Goal: Task Accomplishment & Management: Manage account settings

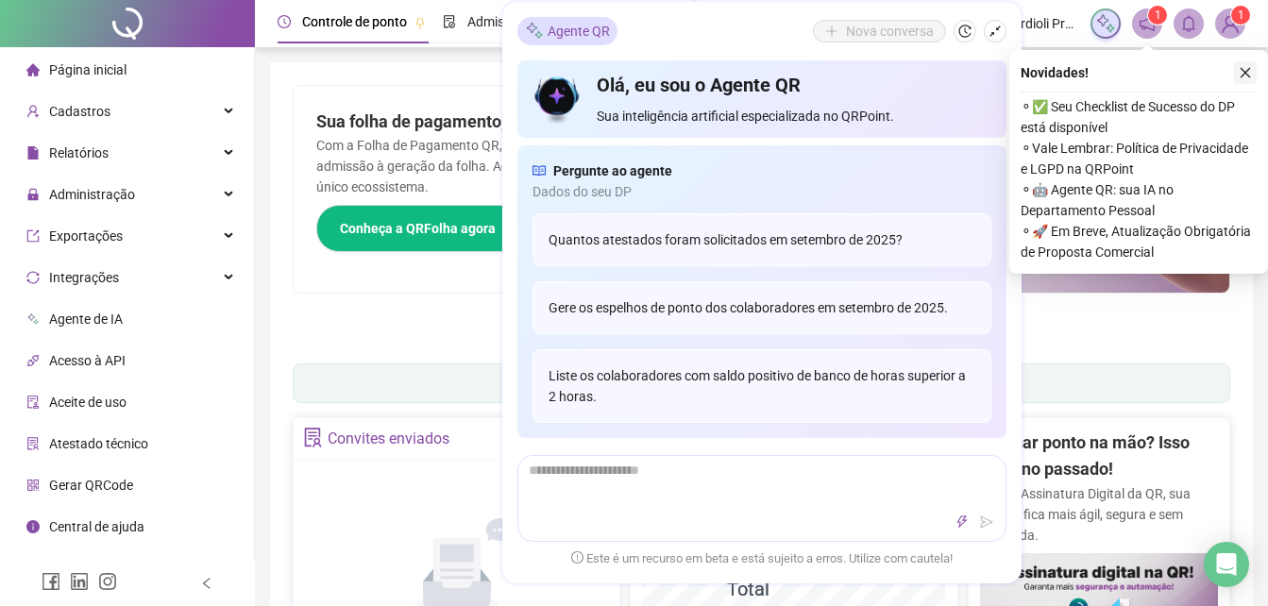
click at [1245, 77] on icon "close" at bounding box center [1245, 72] width 13 height 13
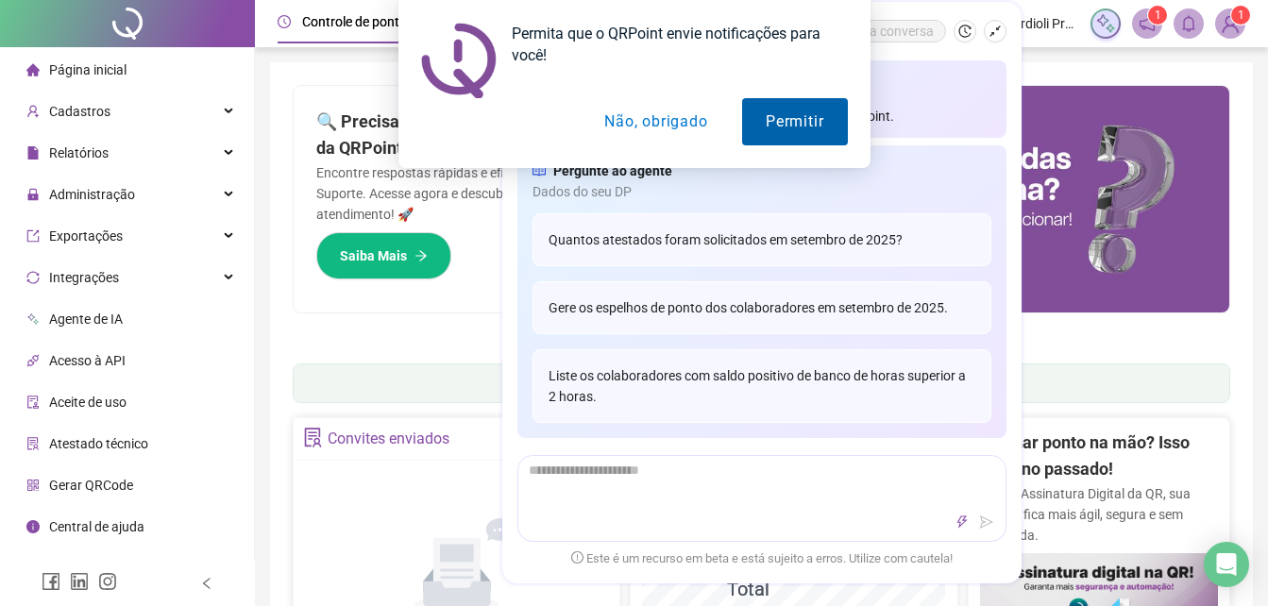
click at [814, 120] on button "Permitir" at bounding box center [794, 121] width 105 height 47
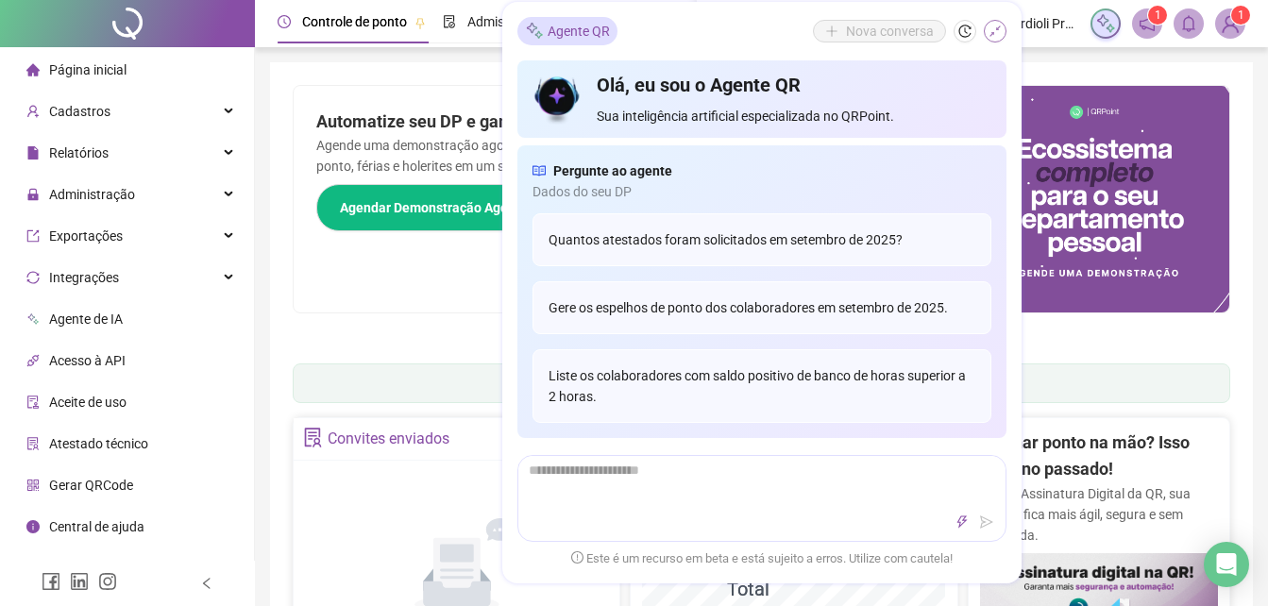
click at [995, 34] on icon "shrink" at bounding box center [995, 31] width 13 height 13
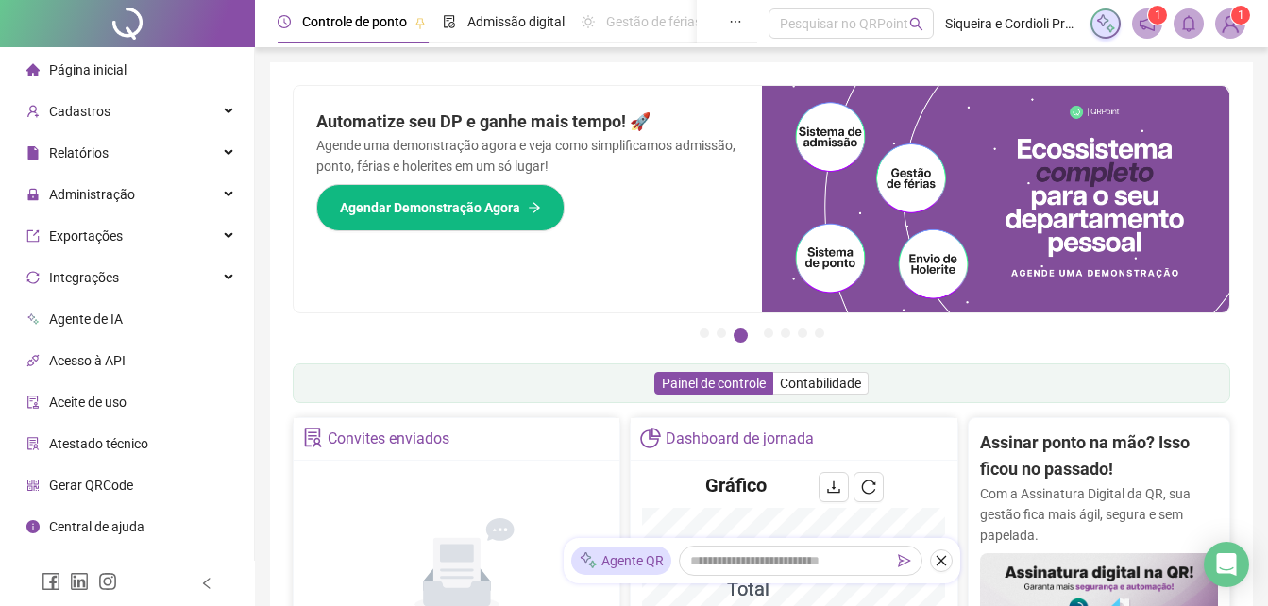
click at [1156, 21] on span "1" at bounding box center [1158, 15] width 7 height 13
click at [1150, 19] on sup "1" at bounding box center [1158, 15] width 19 height 19
click at [1230, 21] on img at bounding box center [1231, 23] width 28 height 28
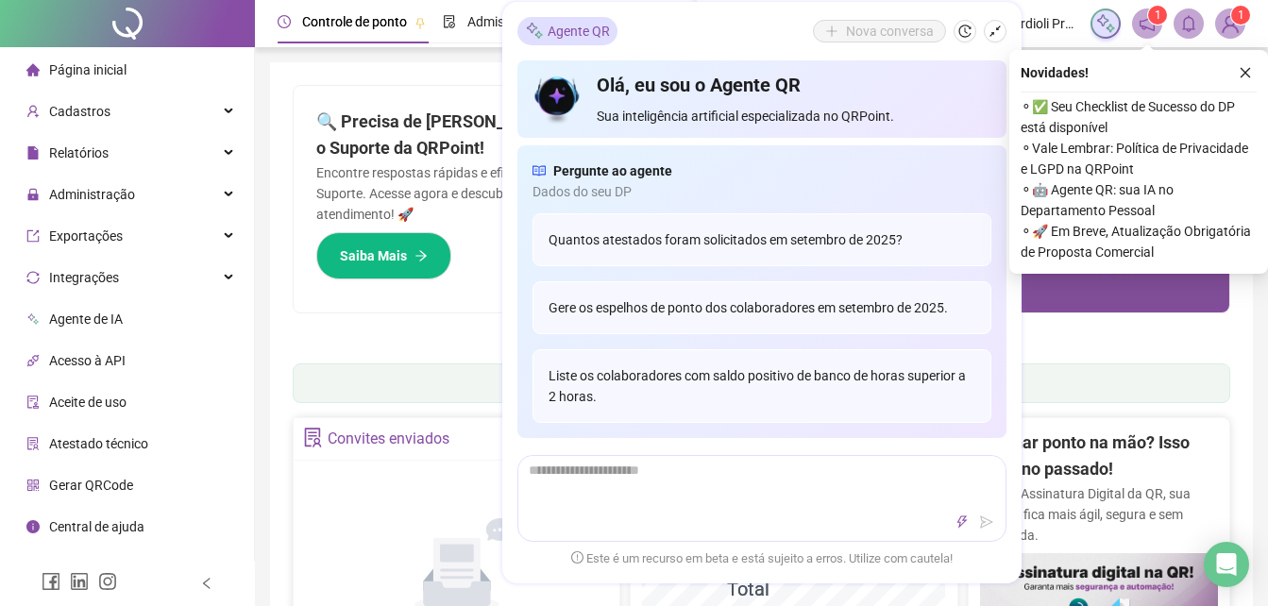
click at [1233, 24] on img at bounding box center [1231, 23] width 28 height 28
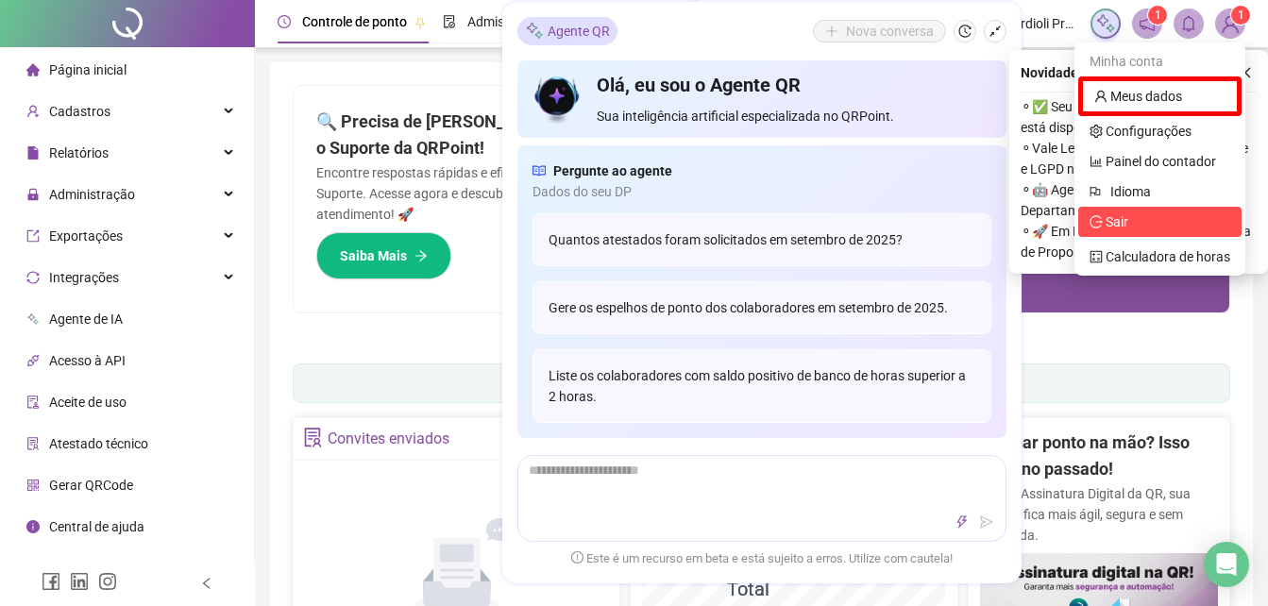
click at [1144, 214] on span "Sair" at bounding box center [1160, 222] width 141 height 21
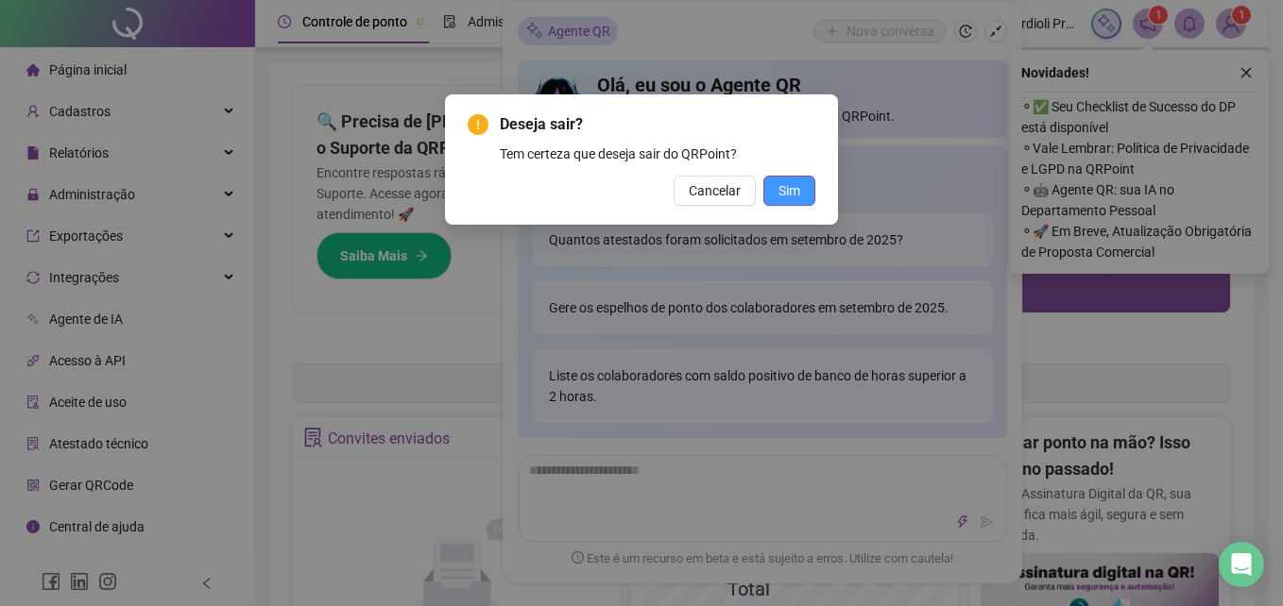
click at [794, 187] on span "Sim" at bounding box center [789, 190] width 22 height 21
